Goal: Task Accomplishment & Management: Manage account settings

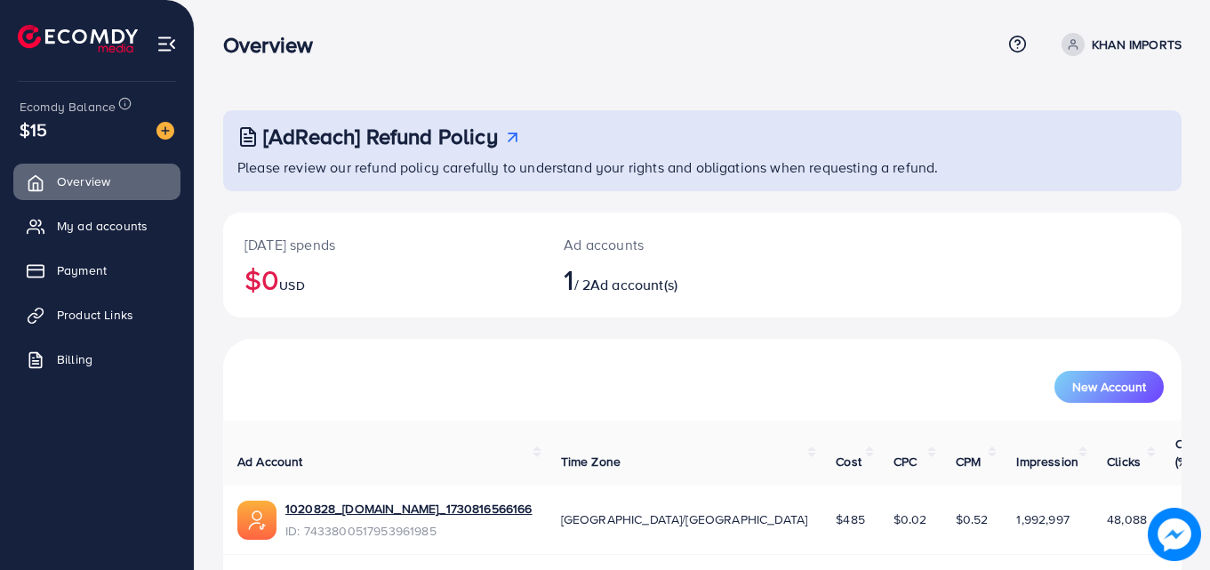
click at [353, 501] on div "1020828_[DOMAIN_NAME]_1730816566166" at bounding box center [408, 511] width 247 height 22
click at [350, 500] on link "1020828_[DOMAIN_NAME]_1730816566166" at bounding box center [408, 509] width 247 height 18
click at [92, 327] on link "Product Links" at bounding box center [96, 315] width 167 height 36
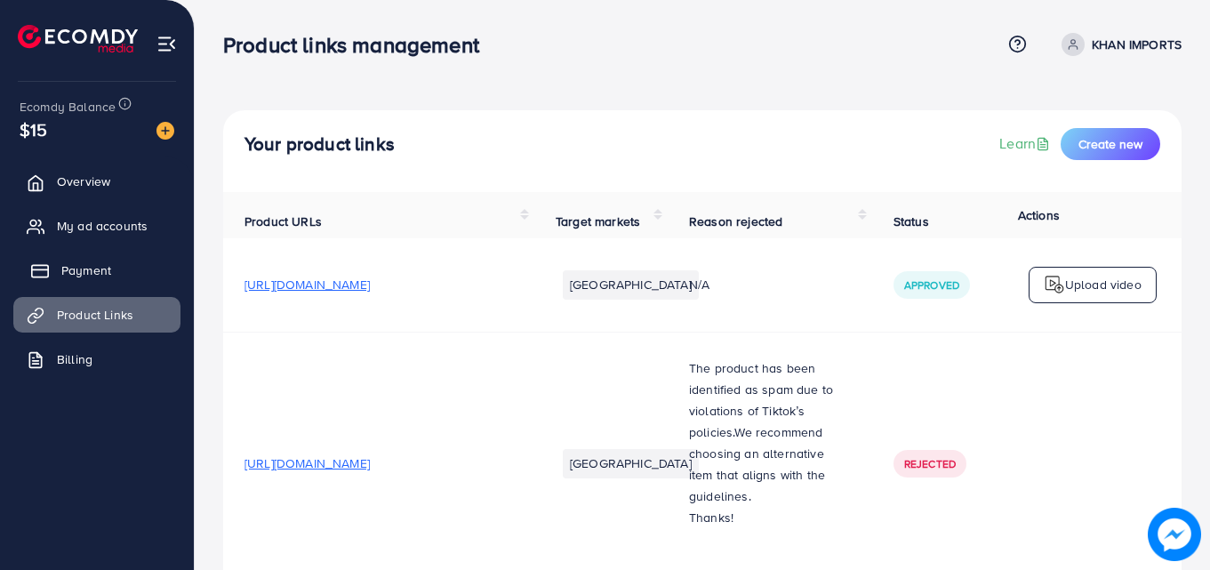
click at [100, 258] on link "Payment" at bounding box center [96, 271] width 167 height 36
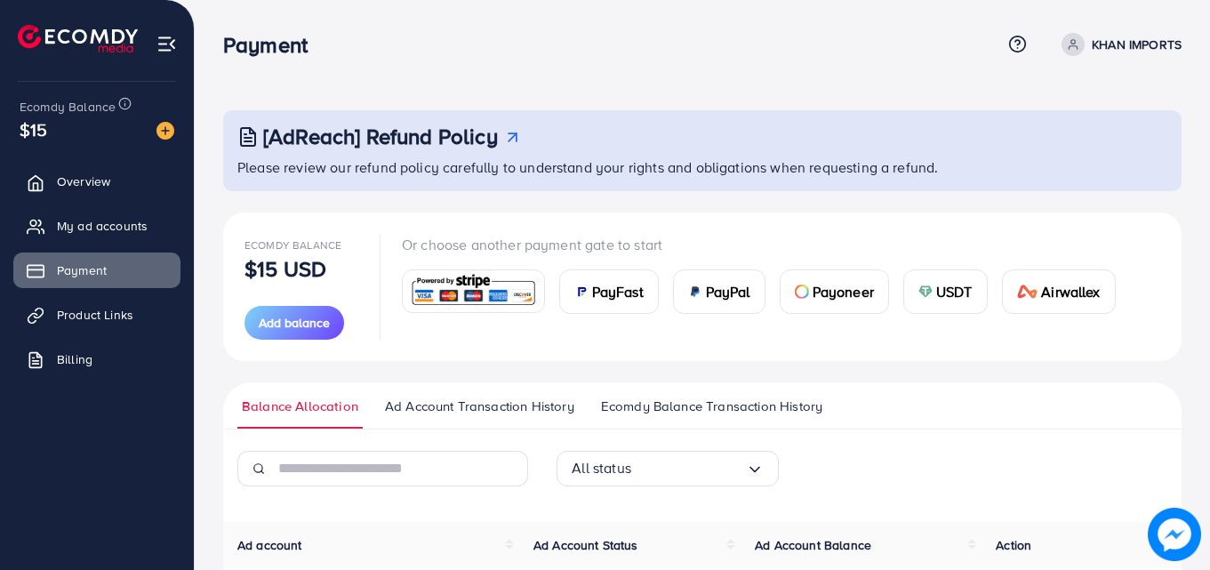
click at [901, 28] on div "Payment Help Center Contact Support Term and policy About Us KHAN IMPORTS Profi…" at bounding box center [702, 44] width 958 height 48
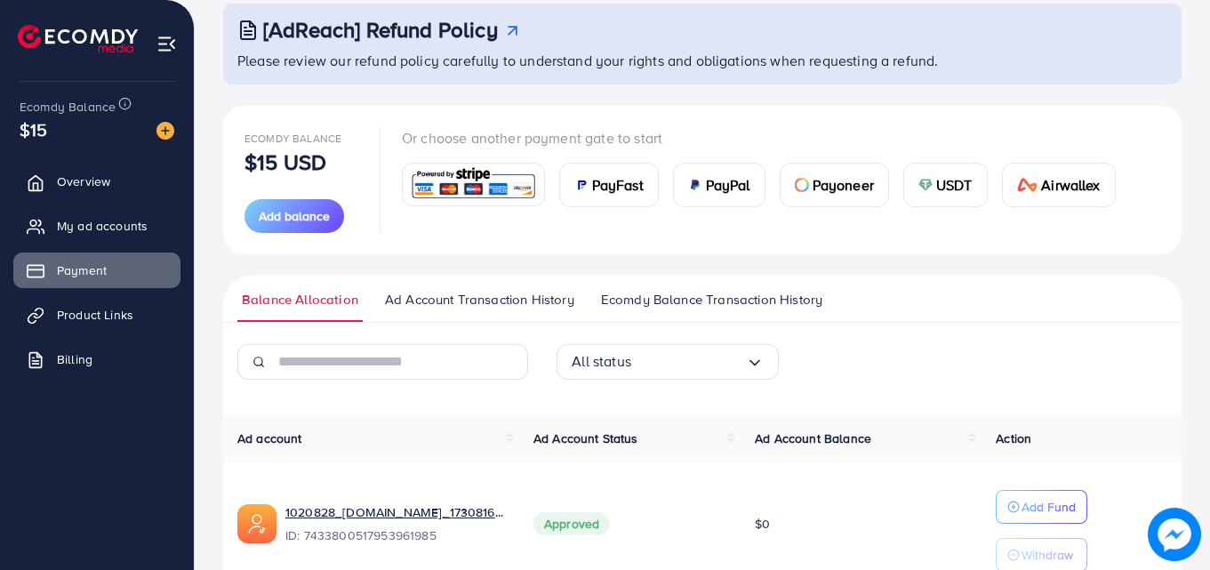
scroll to position [198, 0]
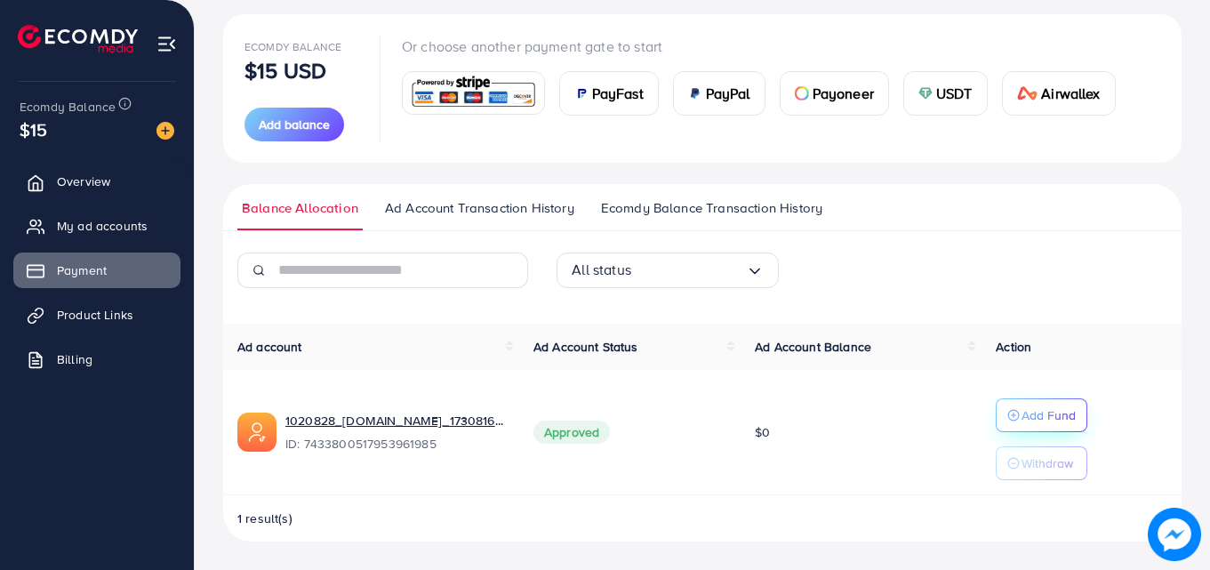
click at [1022, 402] on button "Add Fund" at bounding box center [1042, 415] width 92 height 34
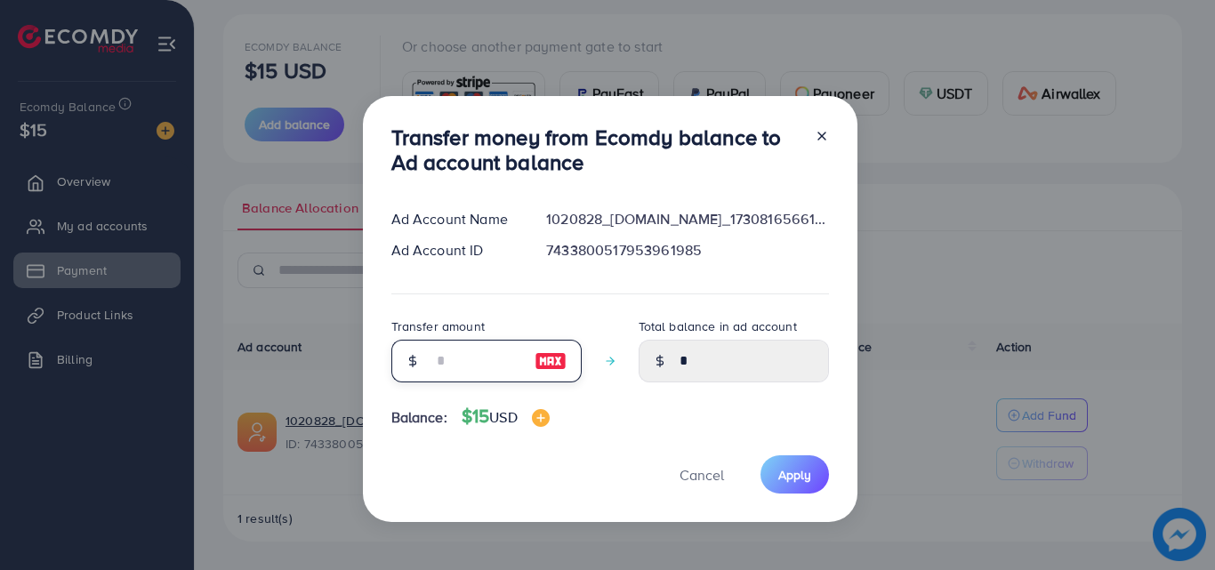
click at [449, 375] on input "number" at bounding box center [476, 361] width 89 height 43
type input "*"
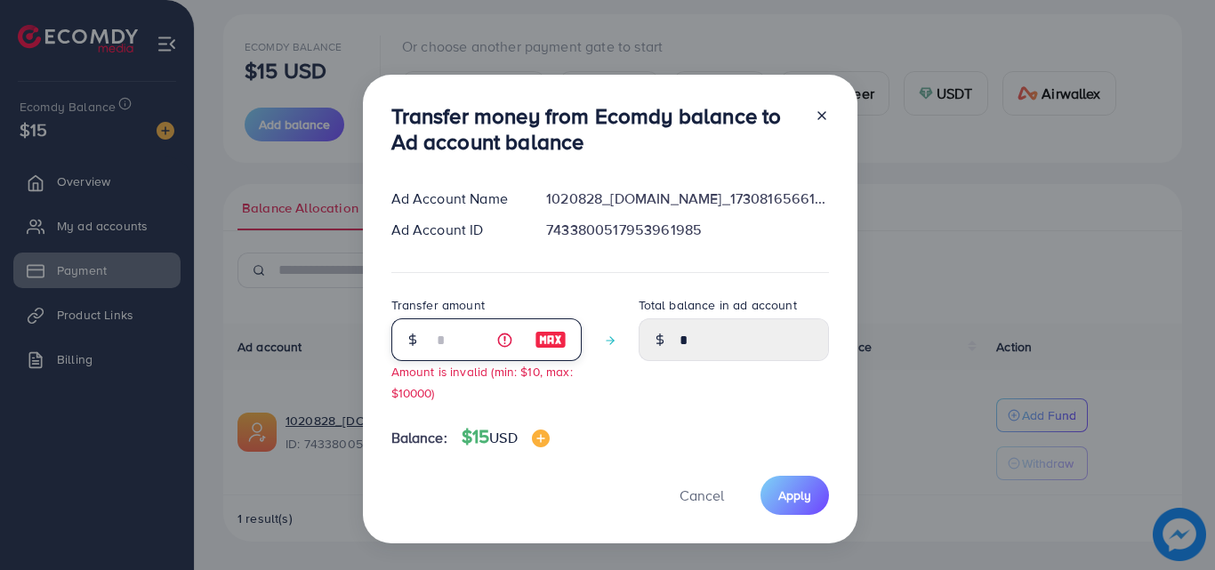
type input "****"
type input "**"
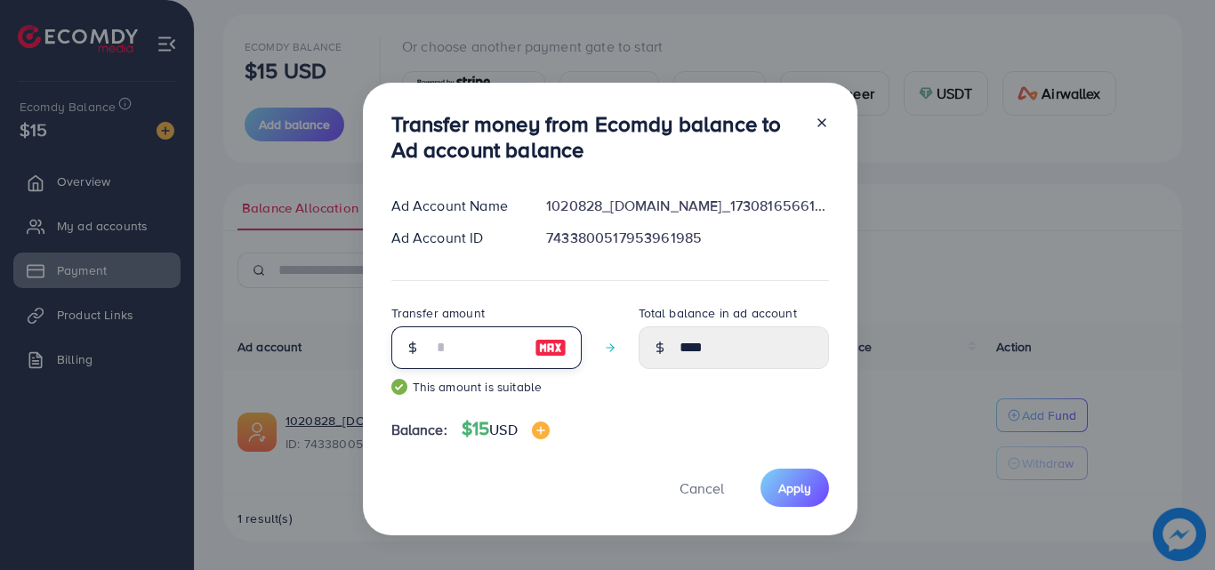
type input "*****"
type input "**"
click at [782, 477] on button "Apply" at bounding box center [794, 488] width 68 height 38
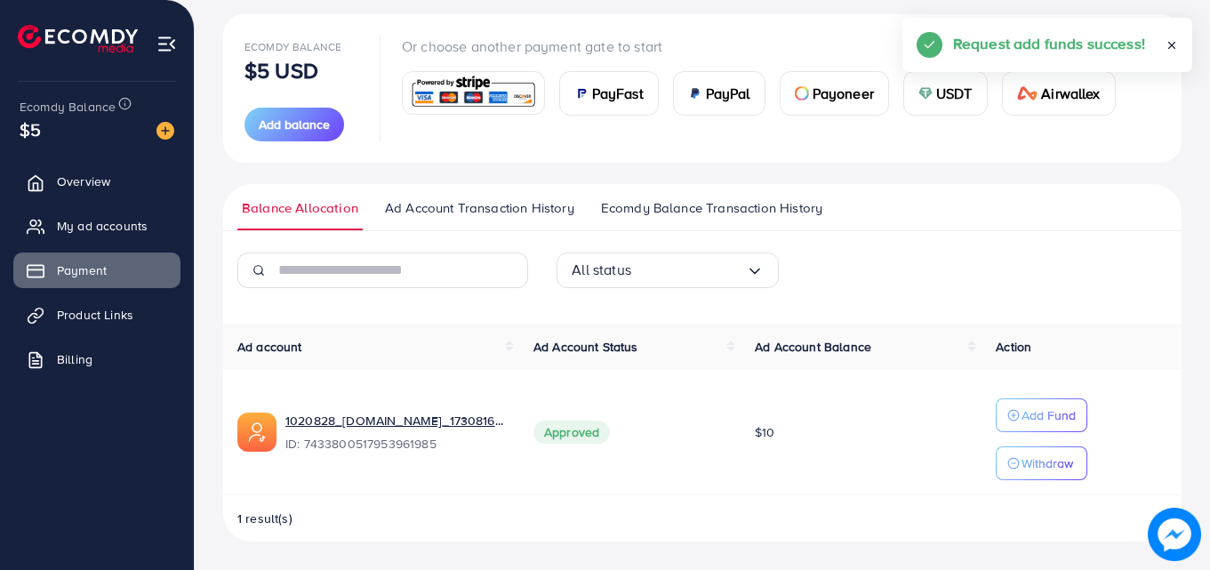
click at [1039, 457] on p "Withdraw" at bounding box center [1048, 463] width 52 height 21
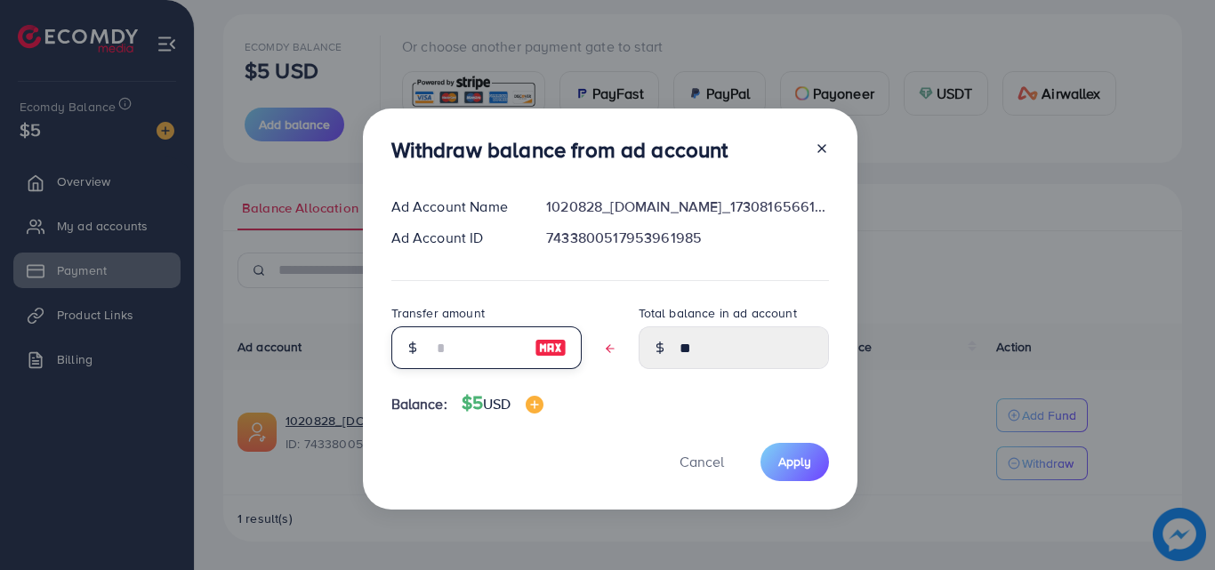
click at [485, 341] on input "text" at bounding box center [476, 347] width 89 height 43
type input "*"
type input "****"
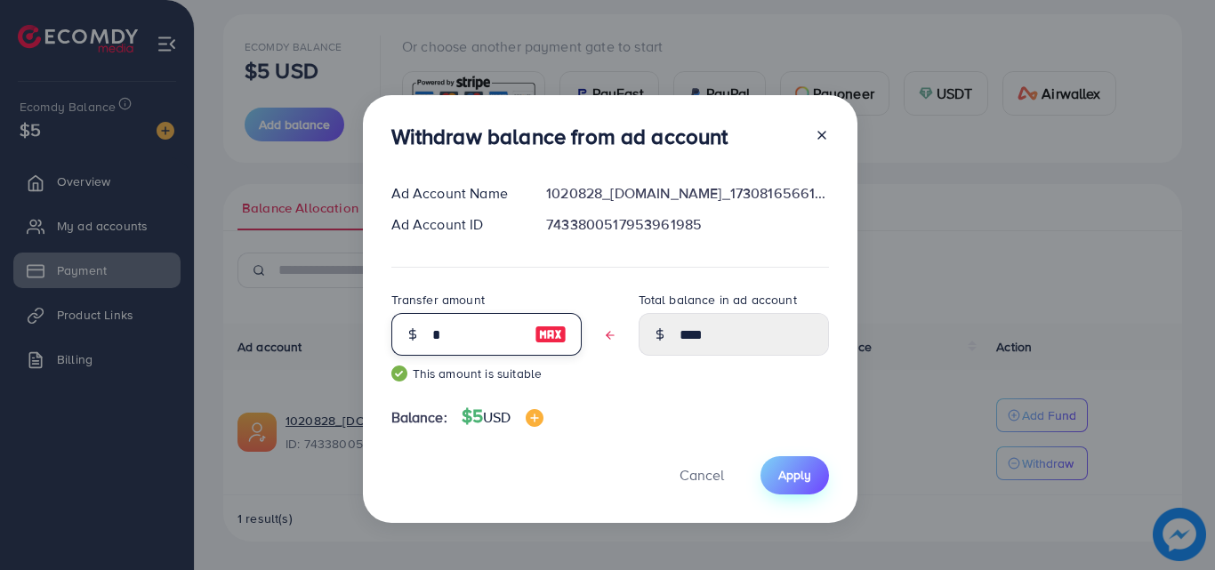
type input "*"
click at [786, 491] on button "Apply" at bounding box center [794, 475] width 68 height 38
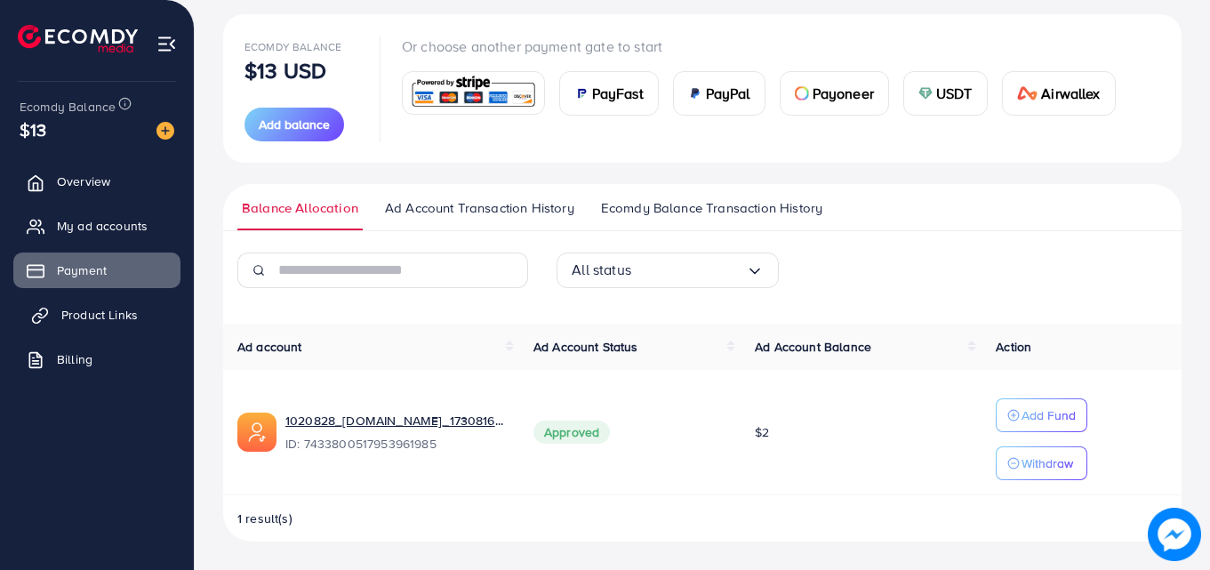
click at [116, 311] on span "Product Links" at bounding box center [99, 315] width 76 height 18
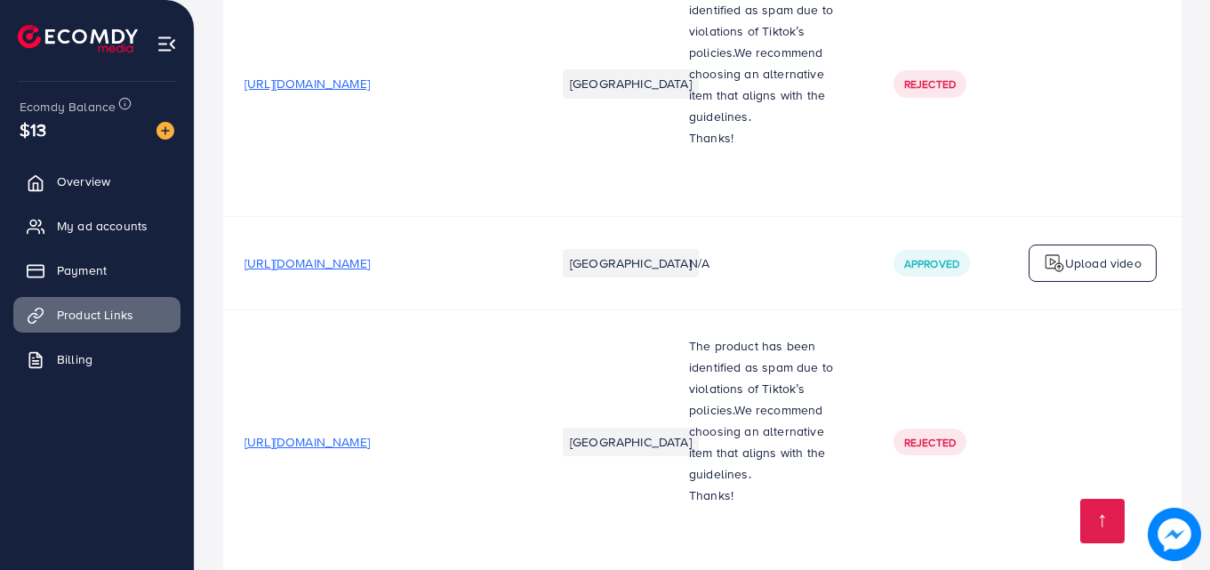
scroll to position [640, 0]
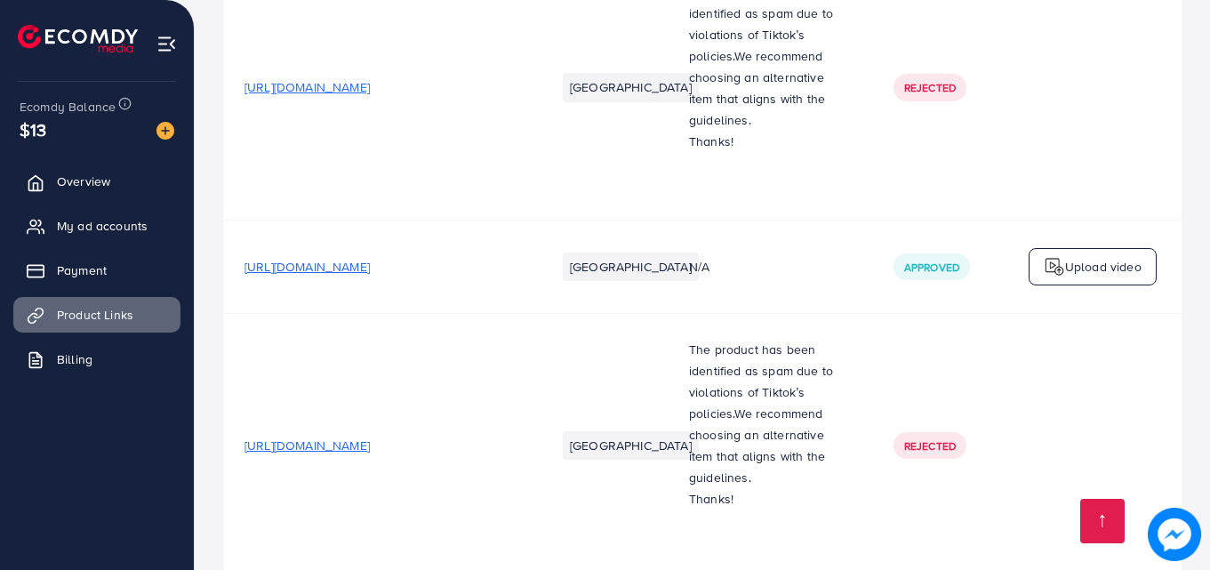
drag, startPoint x: 245, startPoint y: 187, endPoint x: 512, endPoint y: 182, distance: 267.7
click at [370, 258] on span "[URL][DOMAIN_NAME]" at bounding box center [307, 267] width 125 height 18
click at [407, 220] on td "[URL][DOMAIN_NAME]" at bounding box center [378, 266] width 311 height 93
click at [370, 258] on span "[URL][DOMAIN_NAME]" at bounding box center [307, 267] width 125 height 18
